Goal: Navigation & Orientation: Find specific page/section

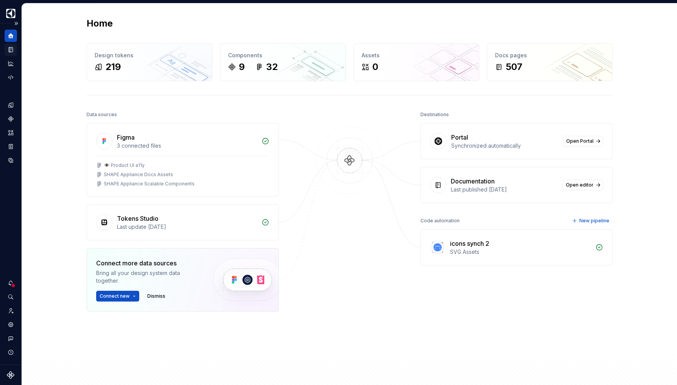
click at [12, 54] on div "Documentation" at bounding box center [11, 49] width 12 height 12
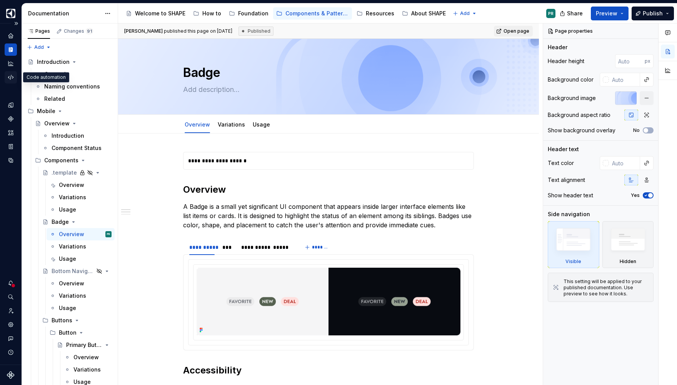
click at [10, 76] on icon "Code automation" at bounding box center [10, 77] width 7 height 7
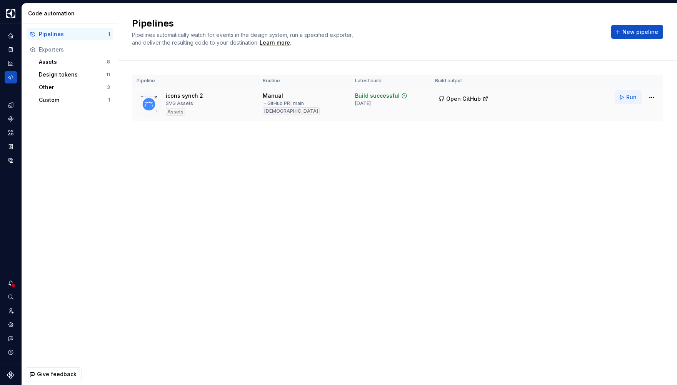
click at [626, 98] on button "Run" at bounding box center [628, 97] width 27 height 14
click at [10, 49] on icon "Documentation" at bounding box center [11, 49] width 4 height 5
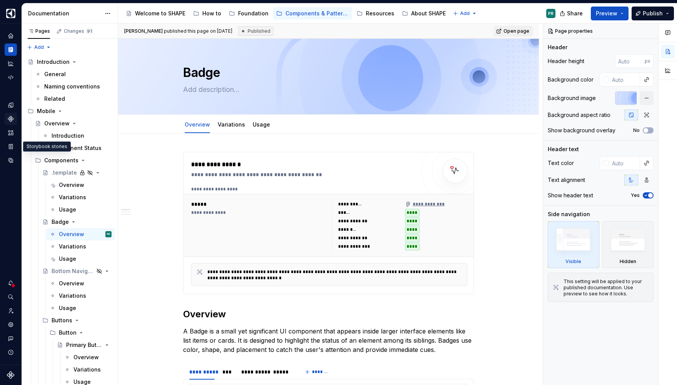
type textarea "*"
click at [12, 129] on div "Assets" at bounding box center [11, 133] width 12 height 12
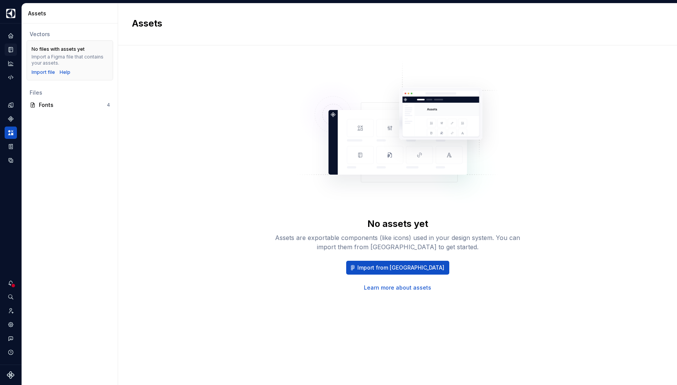
click at [0, 0] on button "Expand sidebar" at bounding box center [0, 0] width 0 height 0
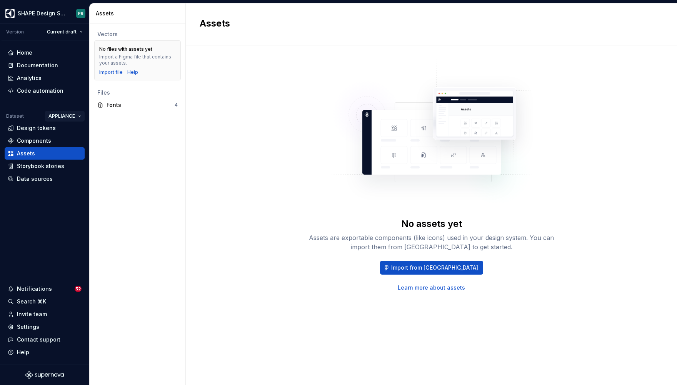
click at [68, 116] on html "SHAPE Design System PR Version Current draft Home Documentation Analytics Code …" at bounding box center [338, 192] width 677 height 385
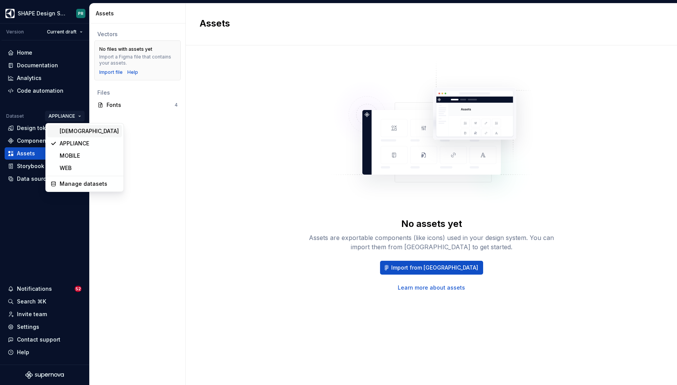
click at [77, 128] on div "[DEMOGRAPHIC_DATA]" at bounding box center [89, 131] width 59 height 8
